Goal: Task Accomplishment & Management: Manage account settings

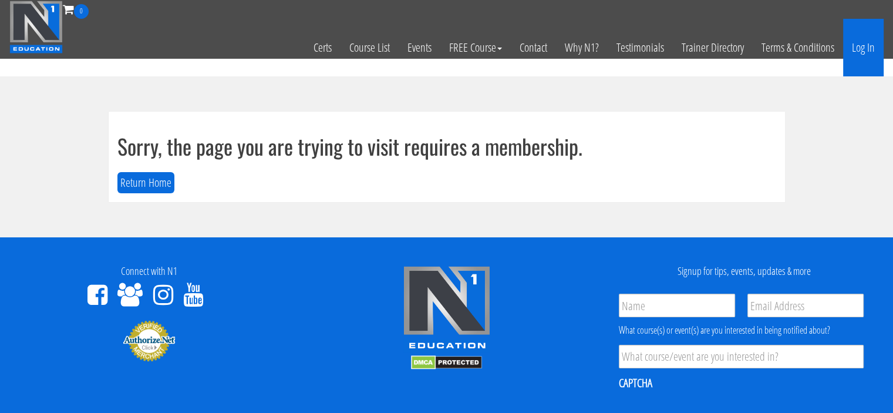
click at [869, 45] on link "Log In" at bounding box center [863, 48] width 41 height 58
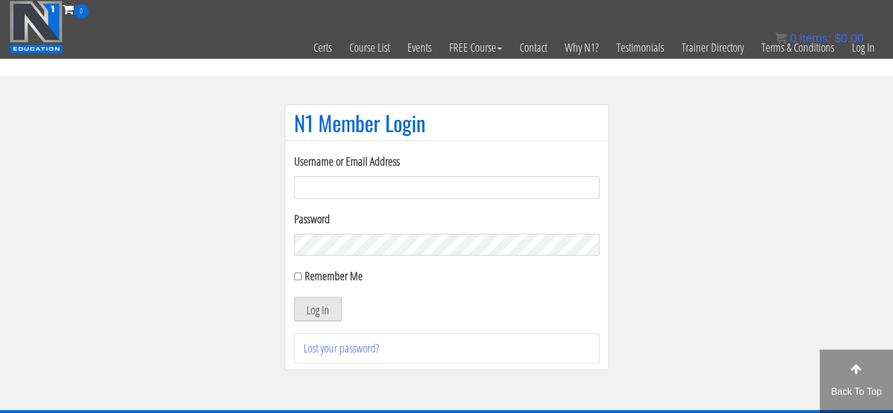
type input "[PERSON_NAME][EMAIL_ADDRESS][DOMAIN_NAME]"
click at [312, 309] on button "Log In" at bounding box center [318, 308] width 48 height 25
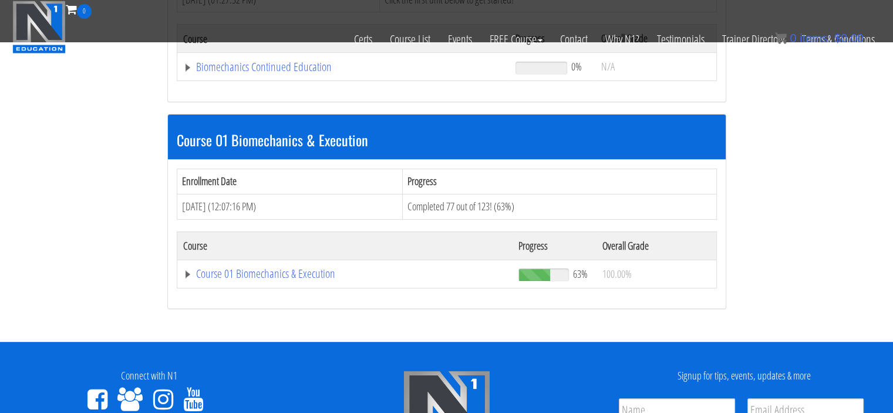
scroll to position [269, 0]
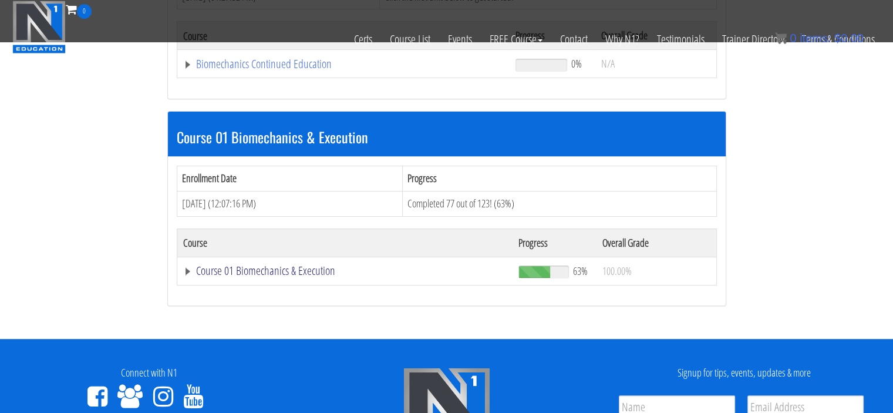
click at [287, 70] on link "Course 01 Biomechanics & Execution" at bounding box center [343, 64] width 321 height 12
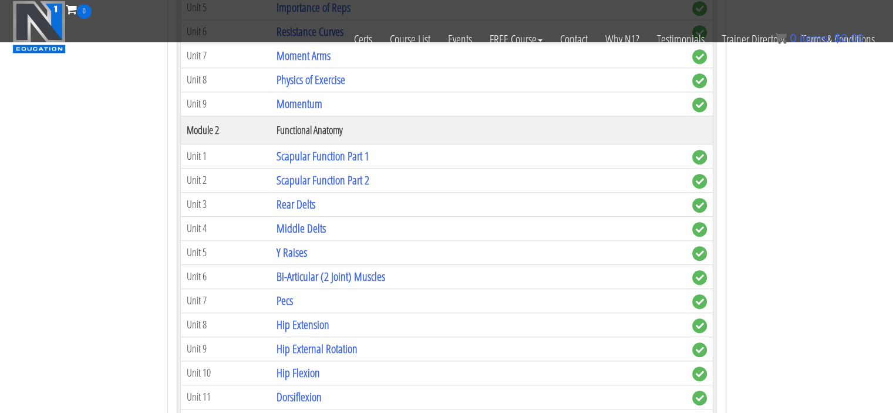
scroll to position [688, 0]
